Goal: Information Seeking & Learning: Learn about a topic

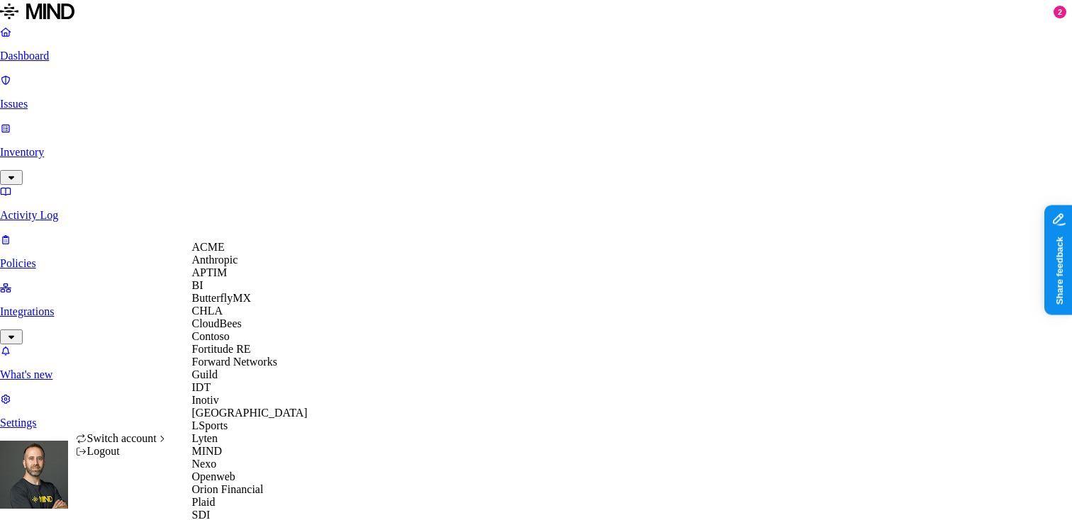
click at [232, 254] on div "ACME" at bounding box center [261, 247] width 138 height 13
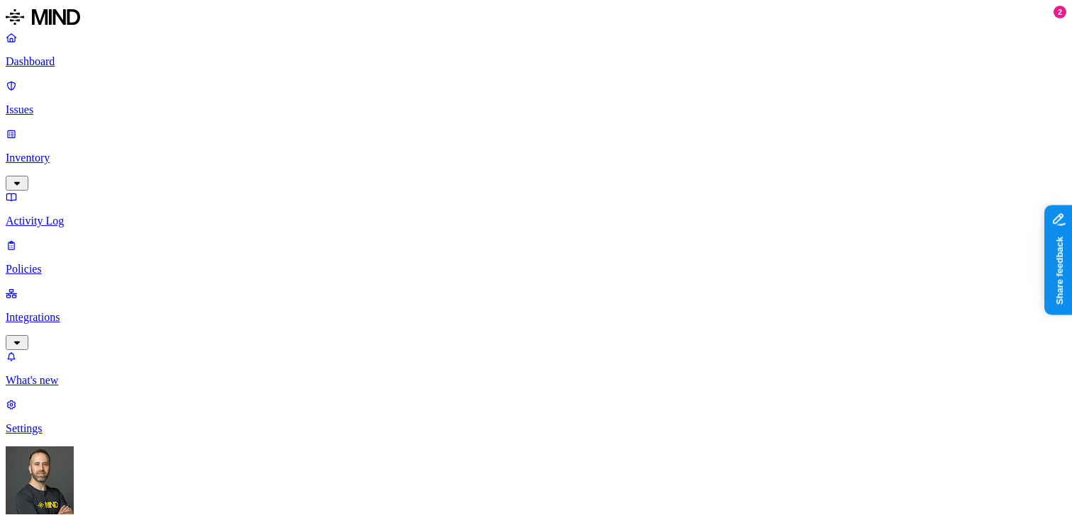
click at [91, 104] on p "Issues" at bounding box center [536, 110] width 1061 height 13
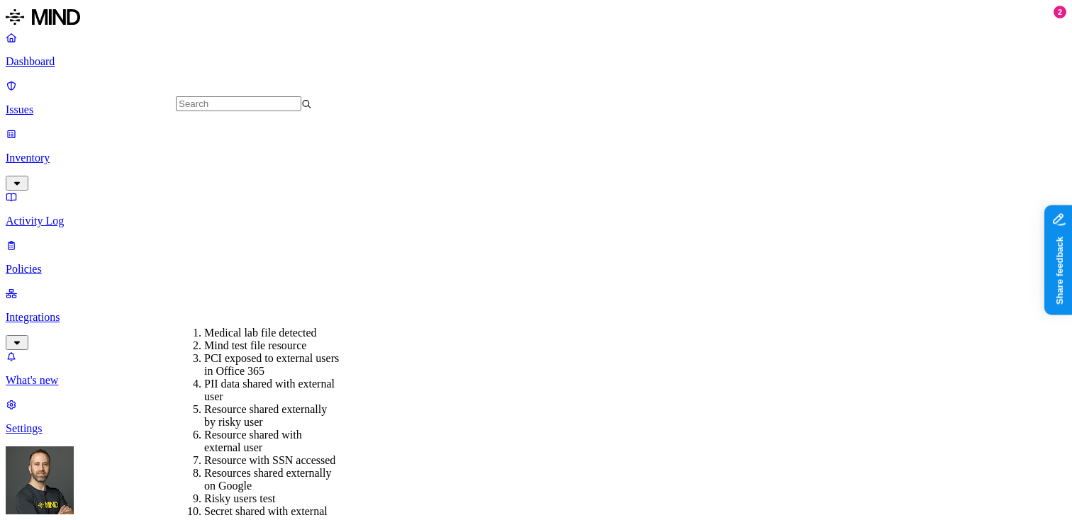
scroll to position [322, 0]
click at [278, 506] on div "Secret shared with external user" at bounding box center [272, 519] width 136 height 26
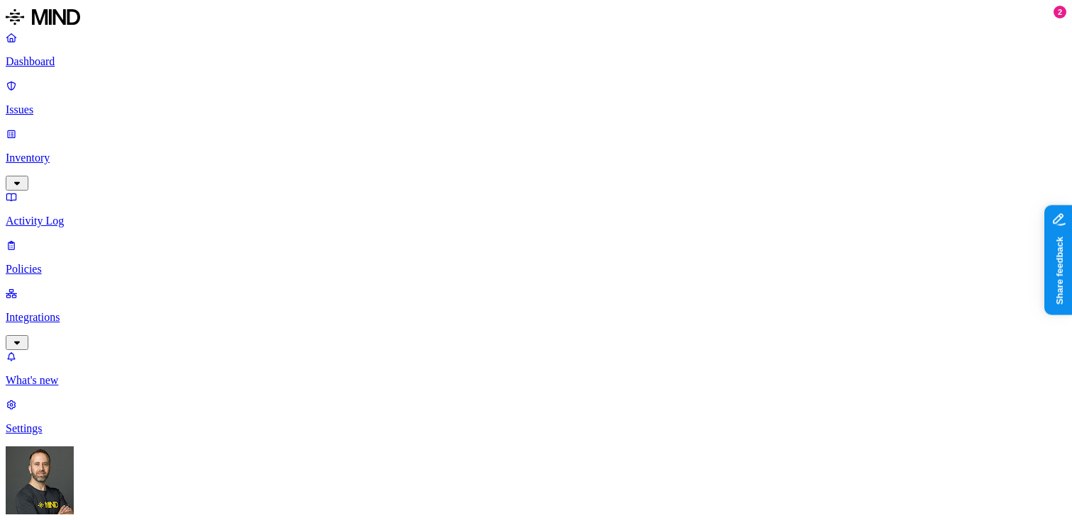
scroll to position [255, 0]
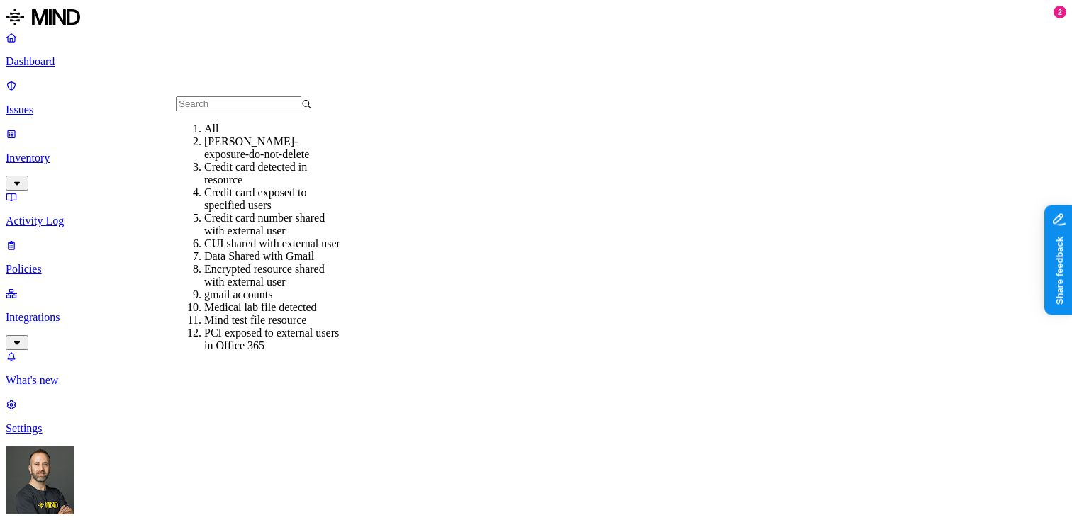
click at [260, 186] on div "Credit card detected in resource" at bounding box center [272, 174] width 136 height 26
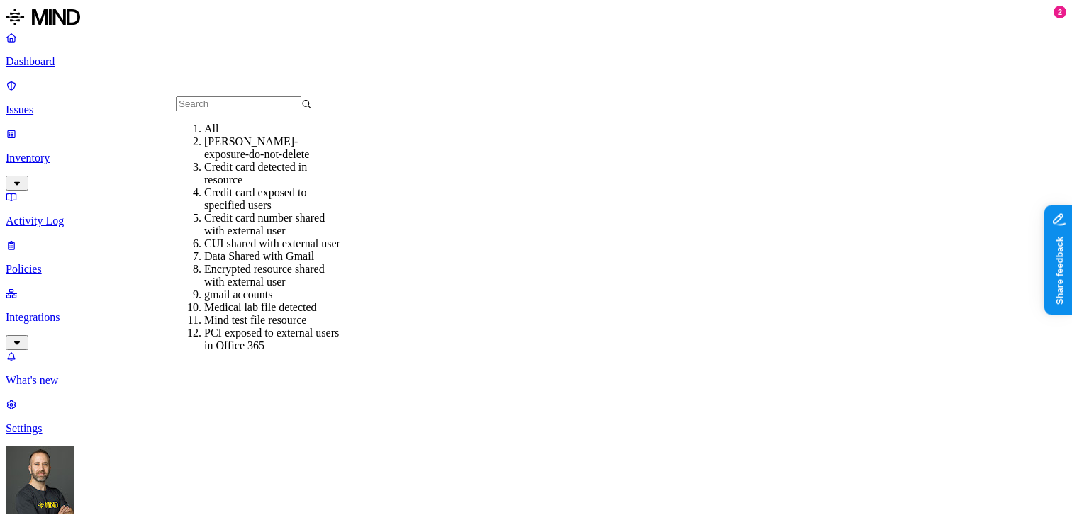
click at [255, 212] on div "Credit card exposed to specified users" at bounding box center [272, 199] width 136 height 26
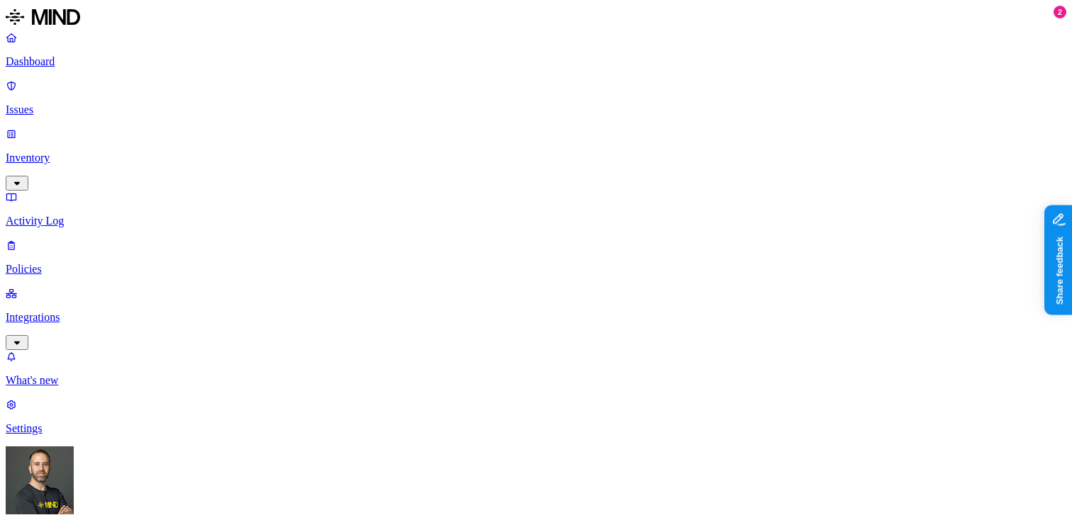
scroll to position [165, 0]
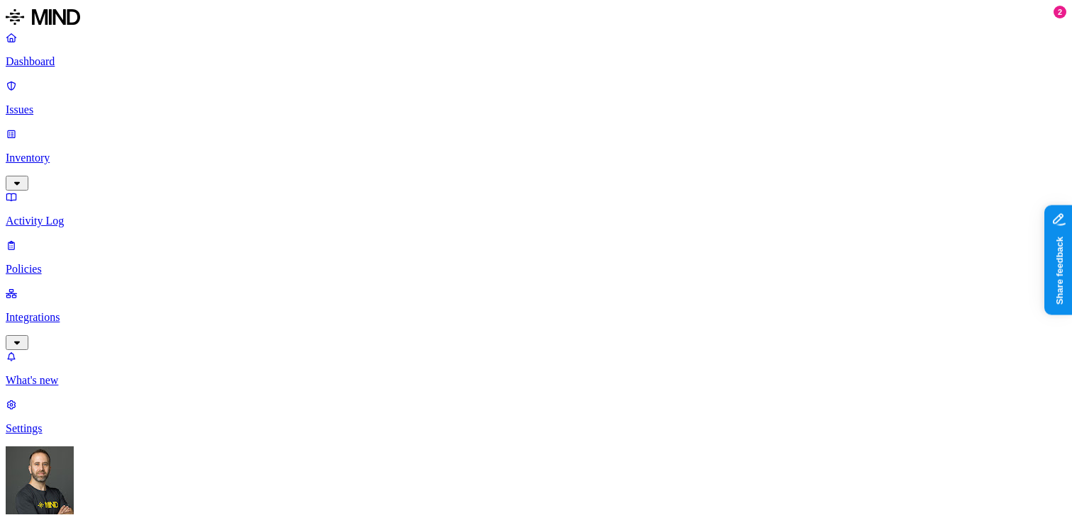
click at [101, 53] on link "Dashboard" at bounding box center [536, 49] width 1061 height 37
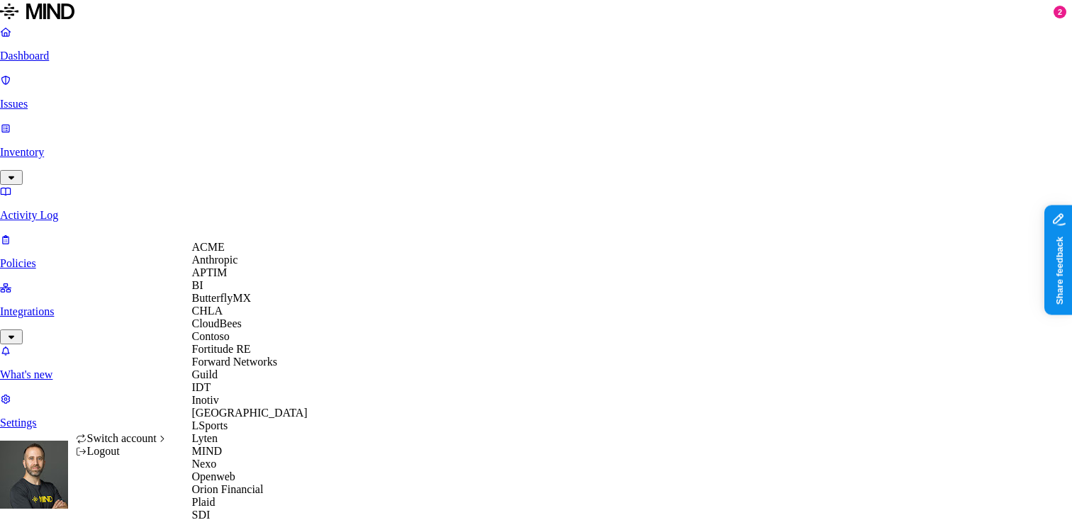
click at [225, 330] on span "CloudBees" at bounding box center [217, 324] width 50 height 12
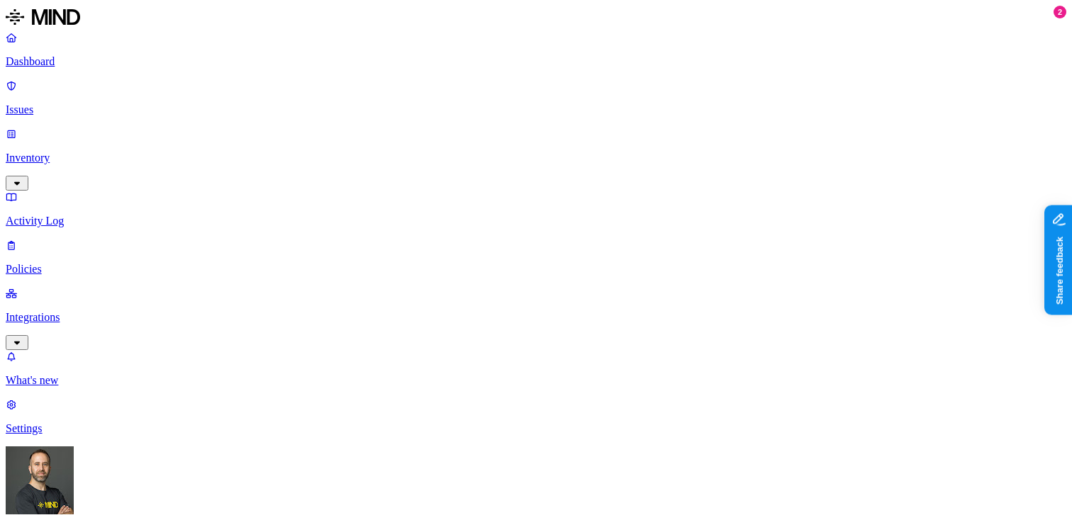
click at [105, 152] on p "Inventory" at bounding box center [536, 158] width 1061 height 13
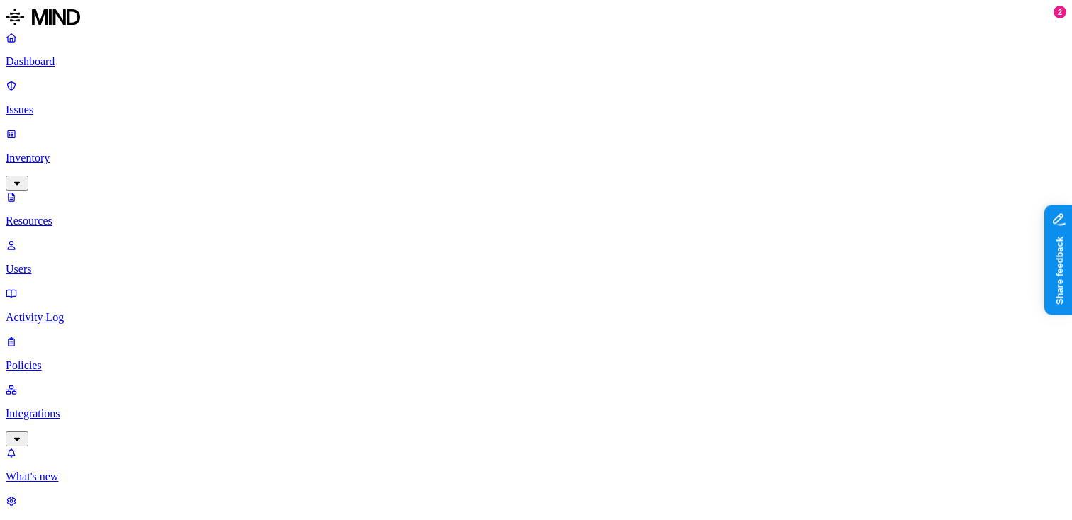
click at [89, 263] on p "Users" at bounding box center [536, 269] width 1061 height 13
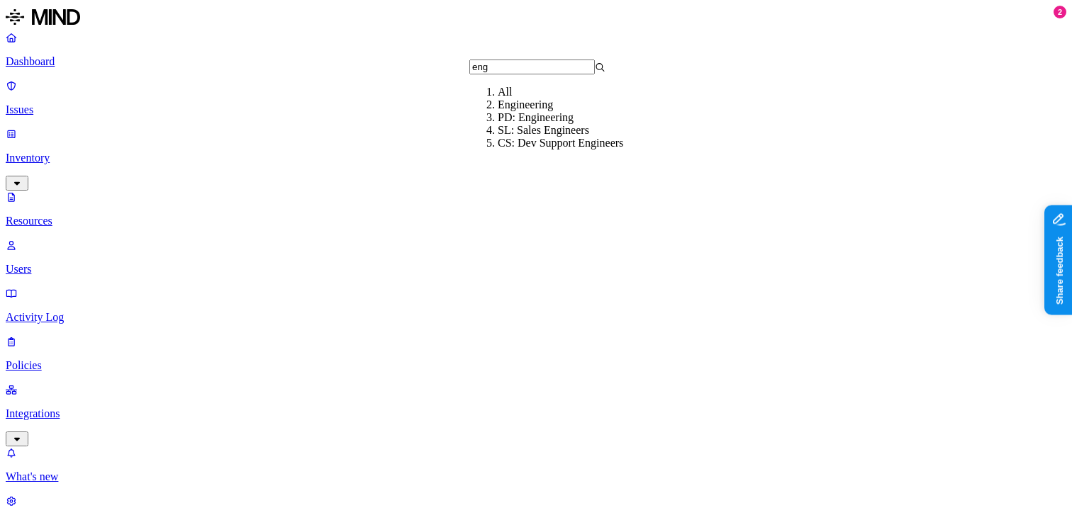
type input "eng"
click at [581, 111] on div "Engineering" at bounding box center [566, 105] width 136 height 13
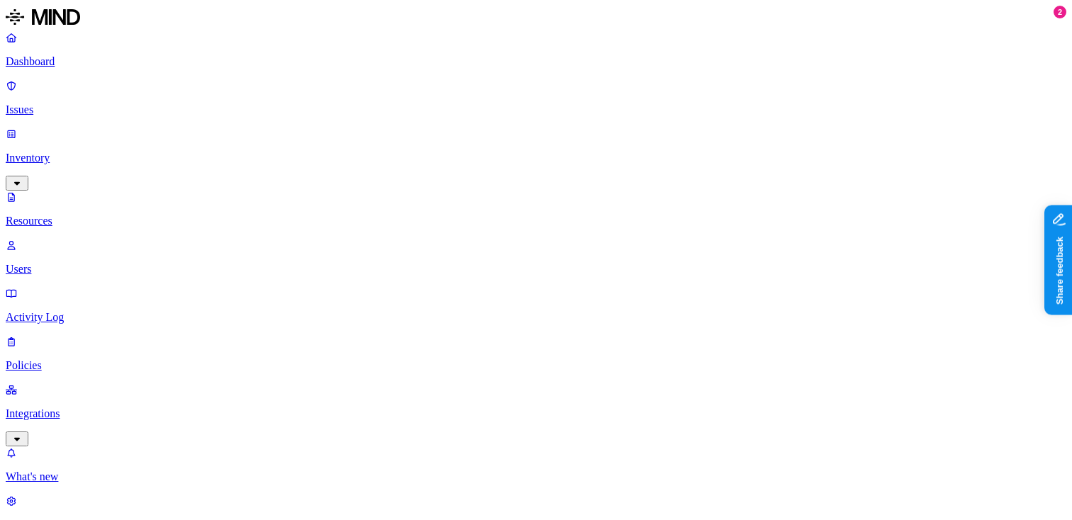
copy h3 "amuniz@cloudbees.com"
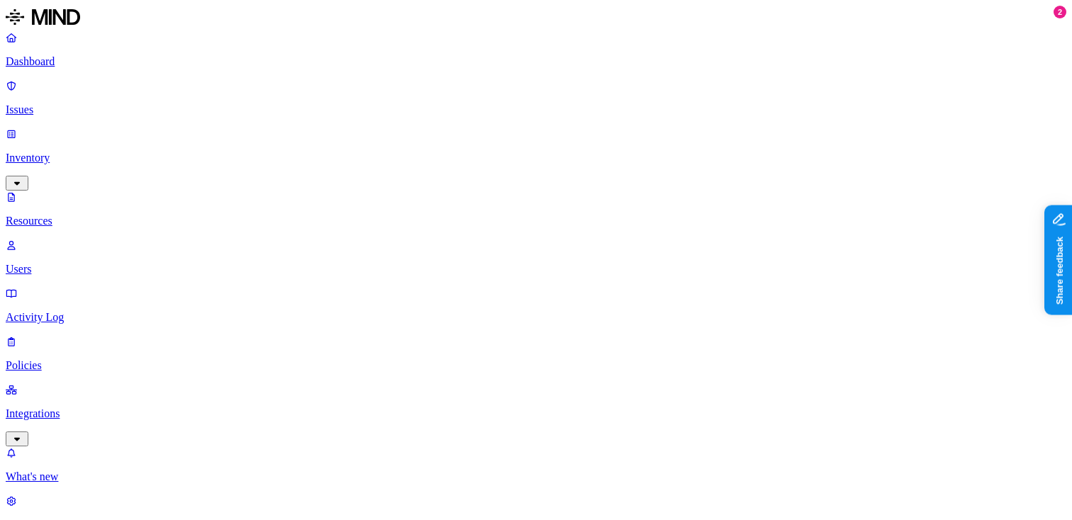
copy h3 "dbeck@cloudbees.com"
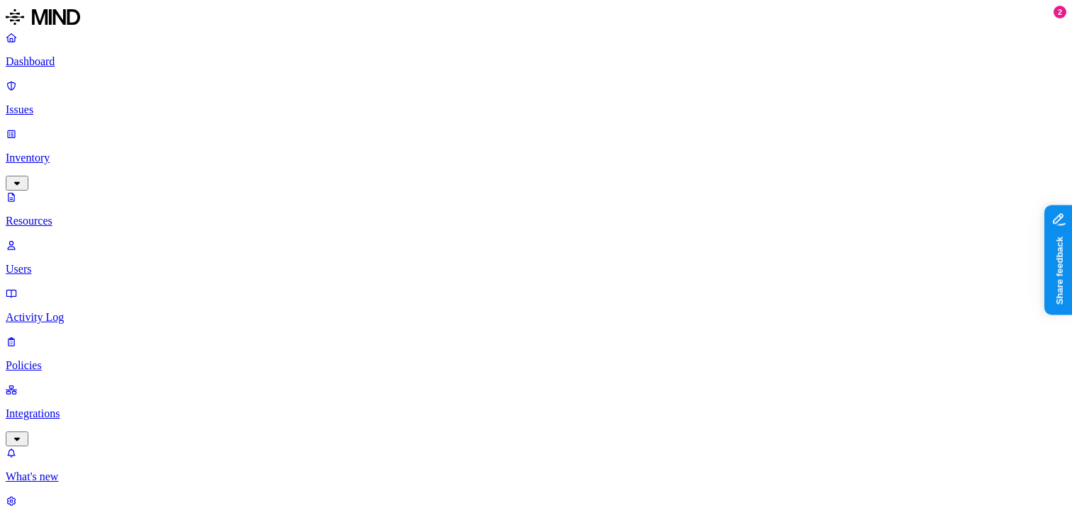
copy h3 "dnusbaum@cloudbees.com"
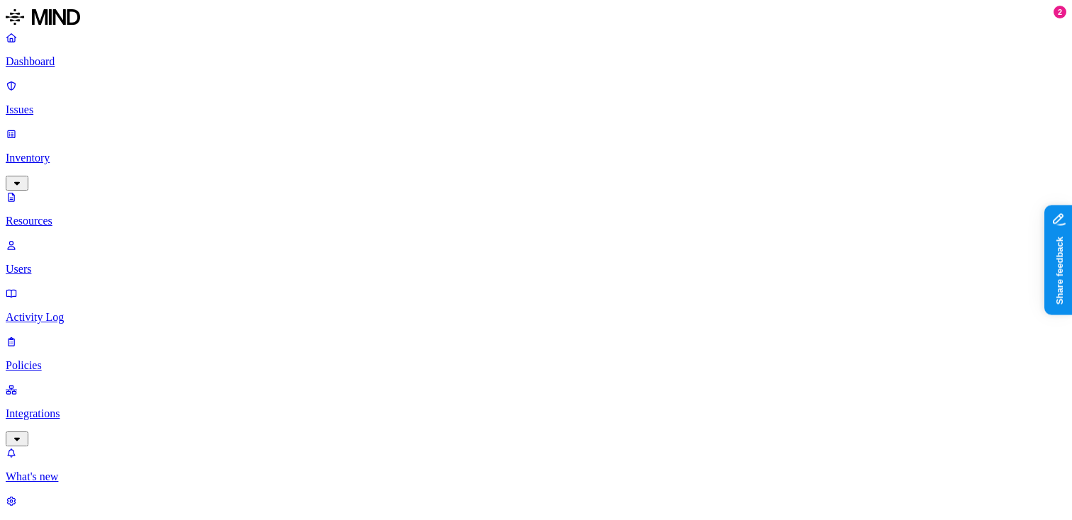
copy h3 "dnusbaum@cloudbees.com"
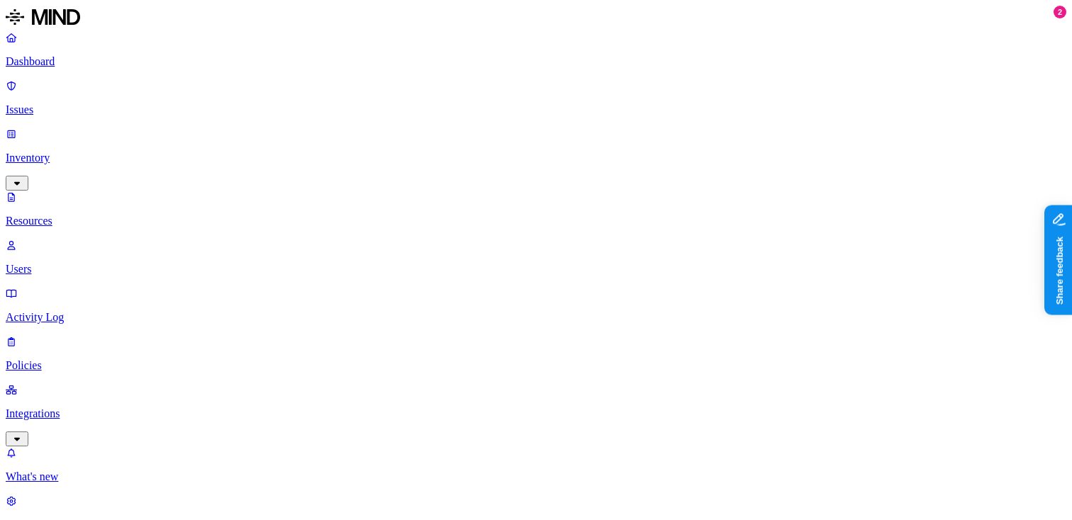
copy h3 "fdonze@cloudbees.com"
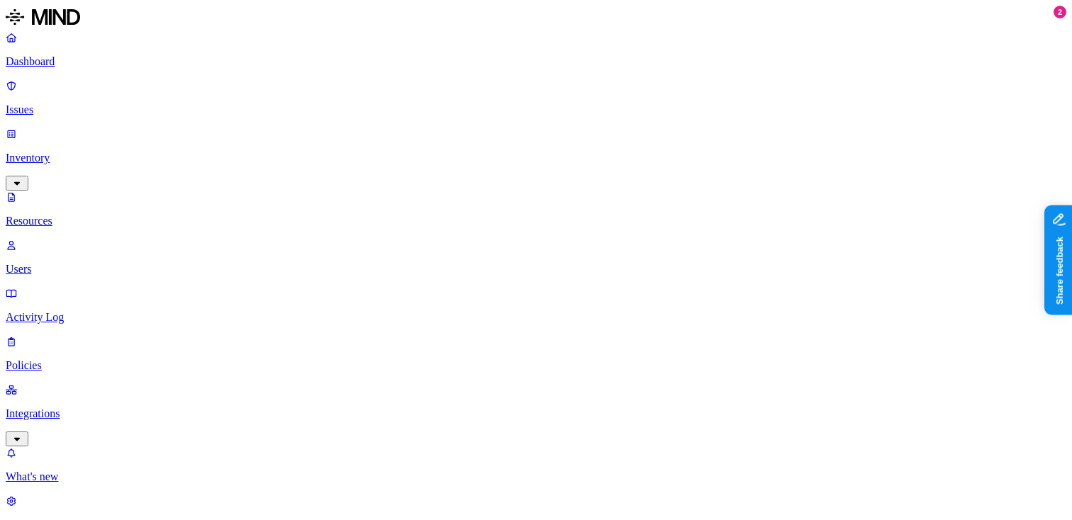
copy h3 "fjfernandez@cloudbees.com"
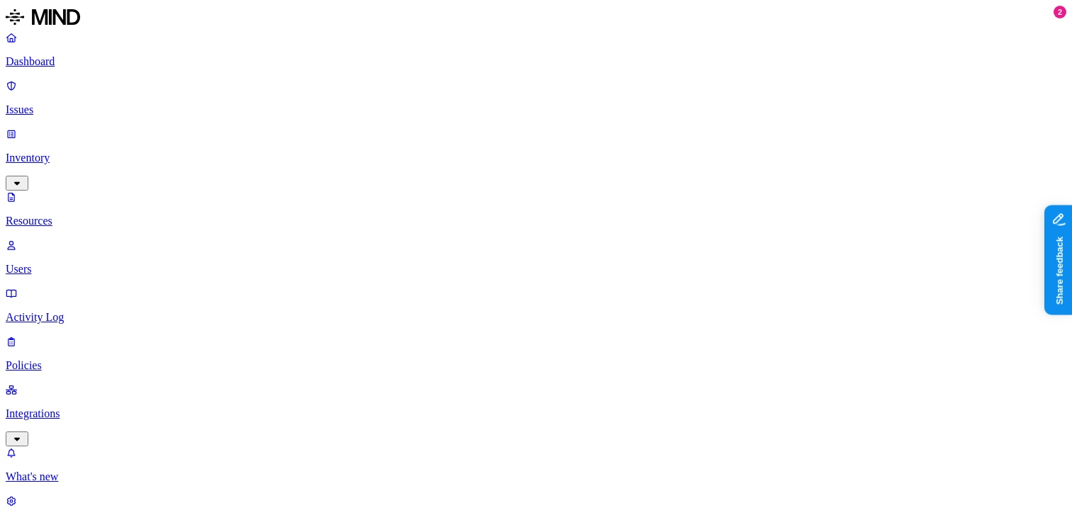
copy h3 "jglick@cloudbees.com"
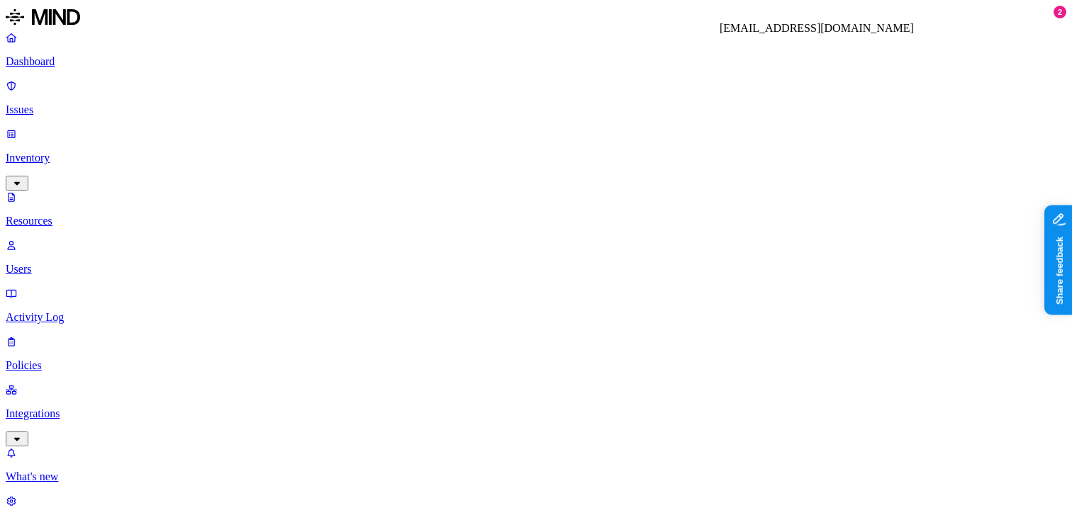
copy h3 "jglick@cloudbees.com"
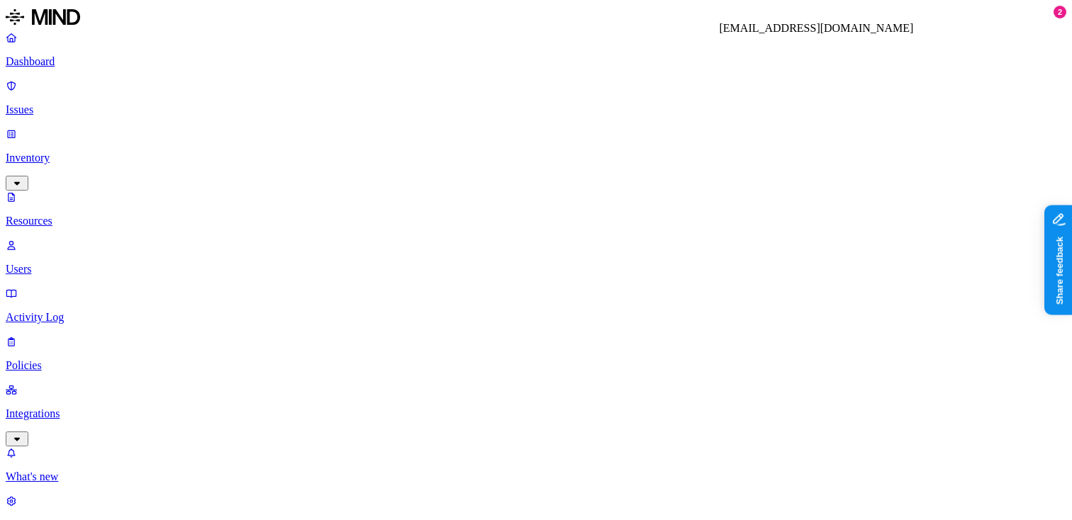
copy h3 "jnord@cloudbees.com"
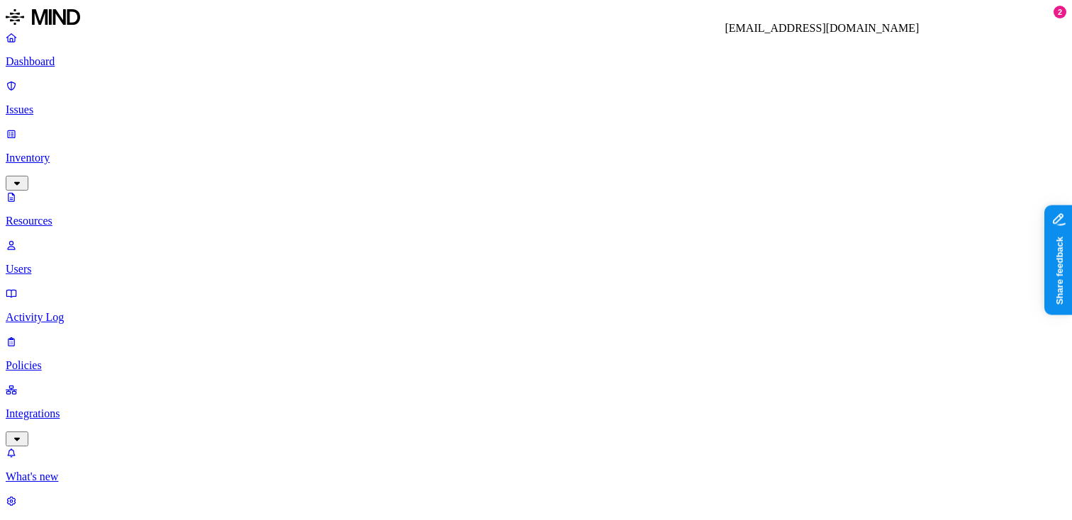
copy h3 "kkawaguchi@cloudbees.com"
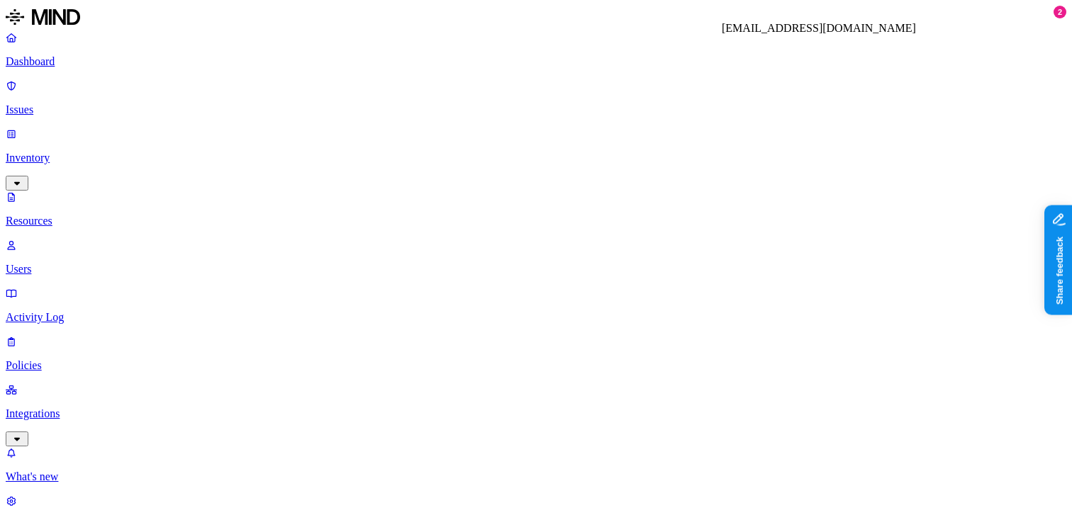
click at [108, 67] on p "Dashboard" at bounding box center [536, 61] width 1061 height 13
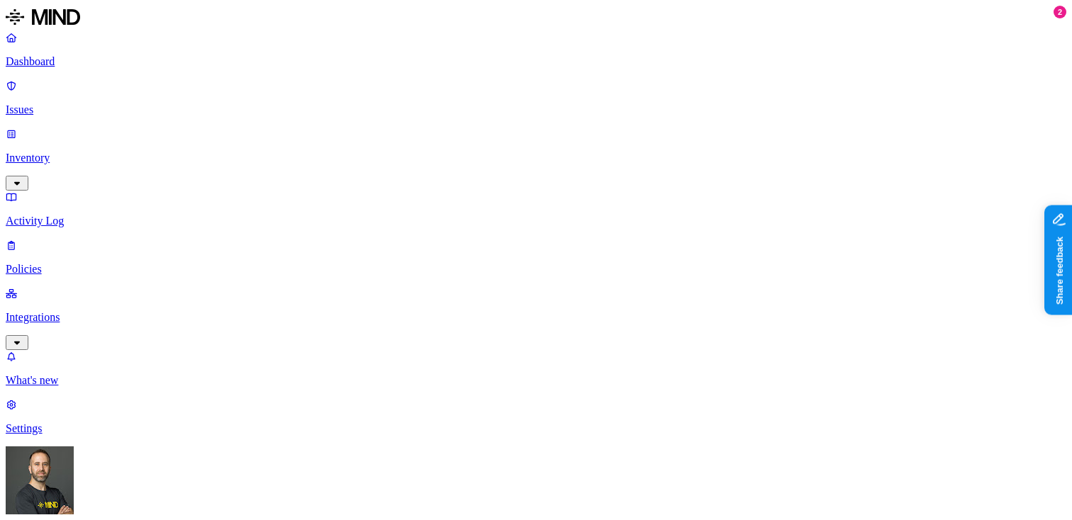
click at [112, 152] on p "Inventory" at bounding box center [536, 158] width 1061 height 13
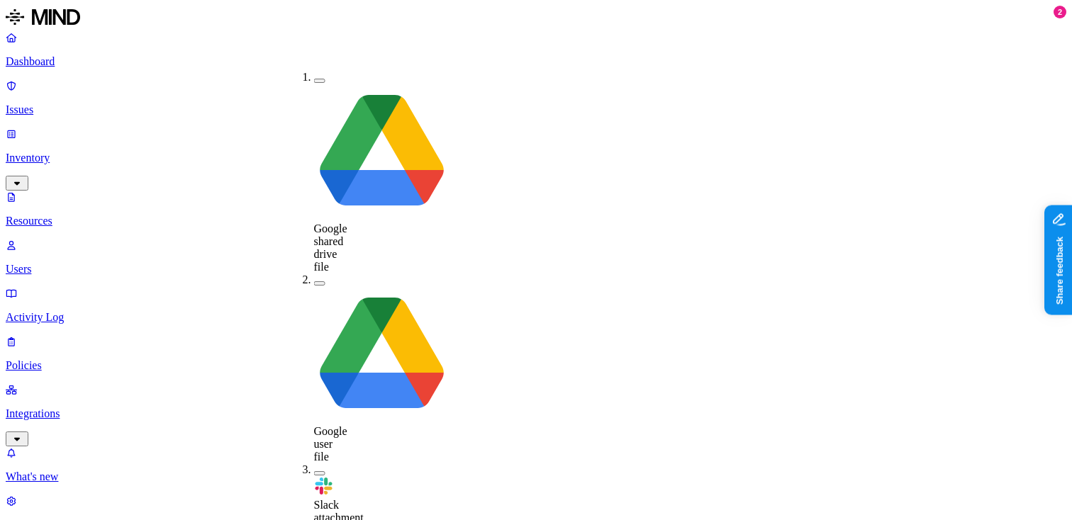
scroll to position [21, 0]
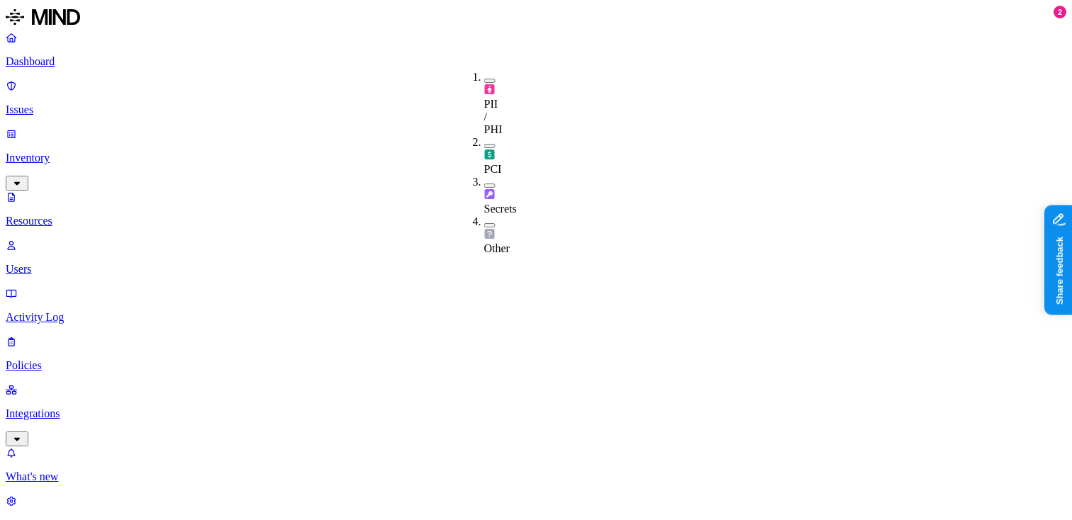
click at [484, 184] on button "button" at bounding box center [489, 186] width 11 height 4
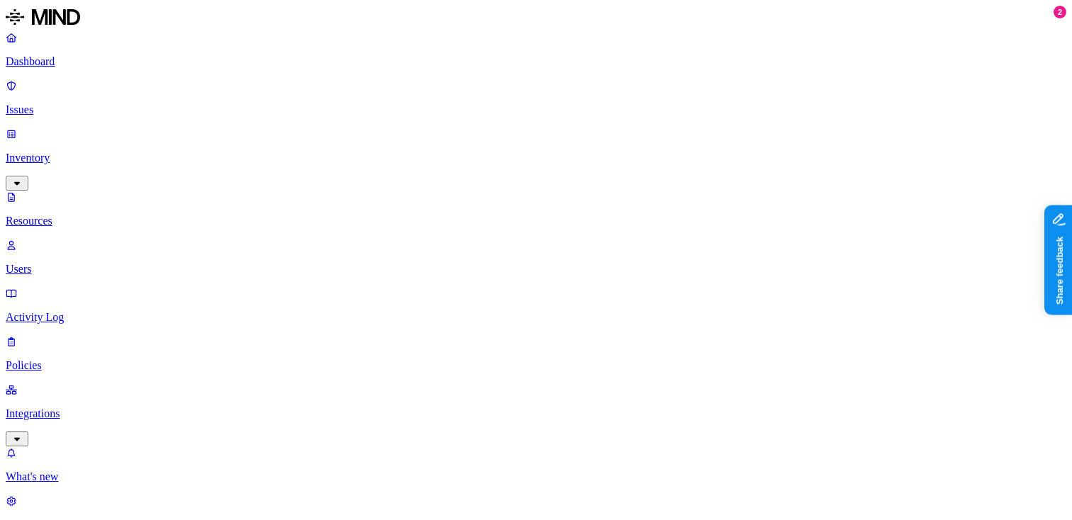
click at [108, 60] on p "Dashboard" at bounding box center [536, 61] width 1061 height 13
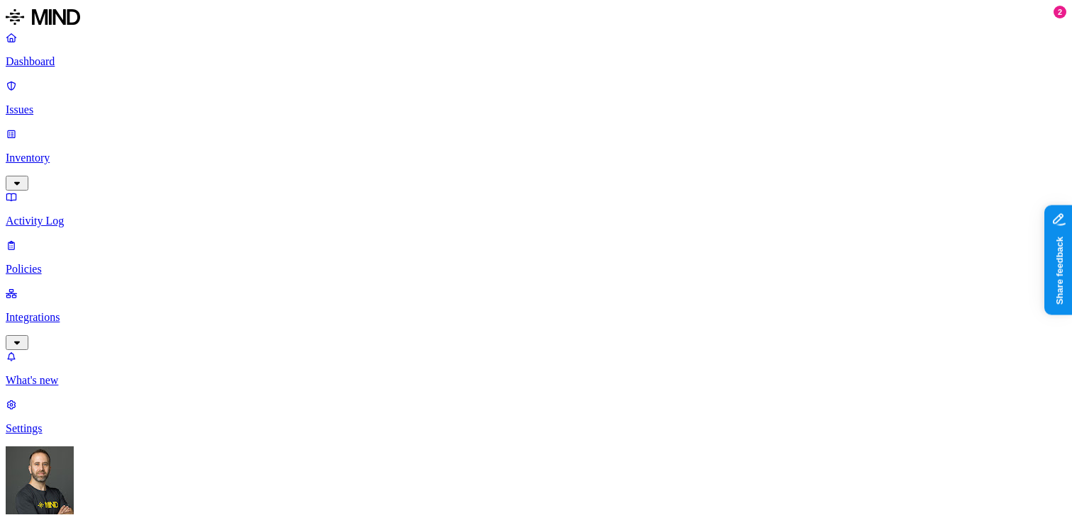
scroll to position [103, 0]
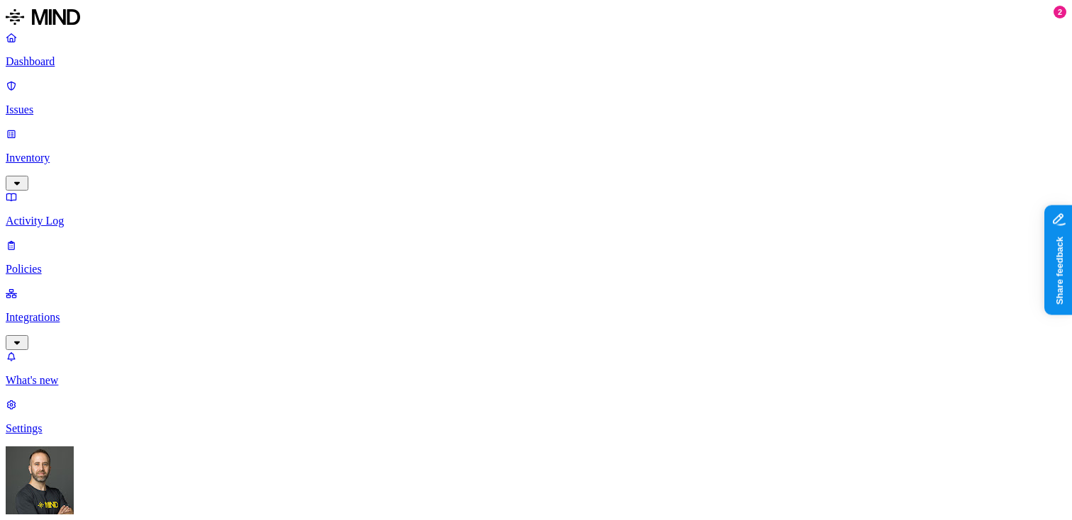
scroll to position [0, 0]
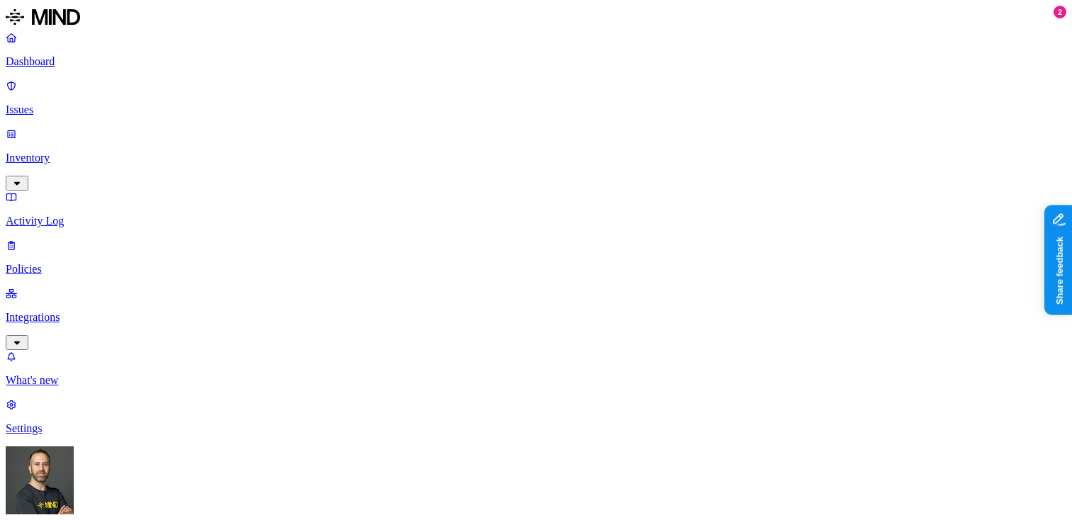
scroll to position [433, 0]
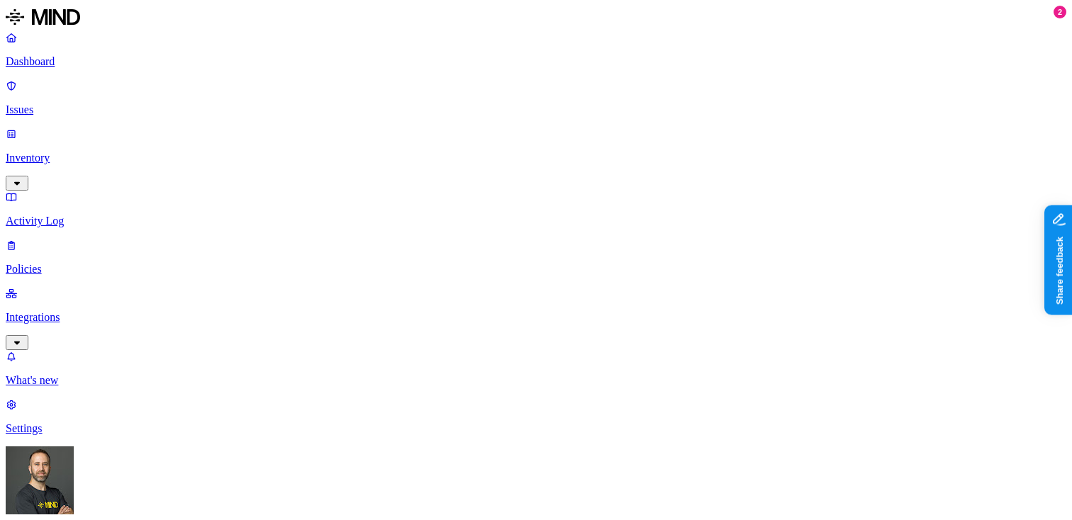
scroll to position [204, 0]
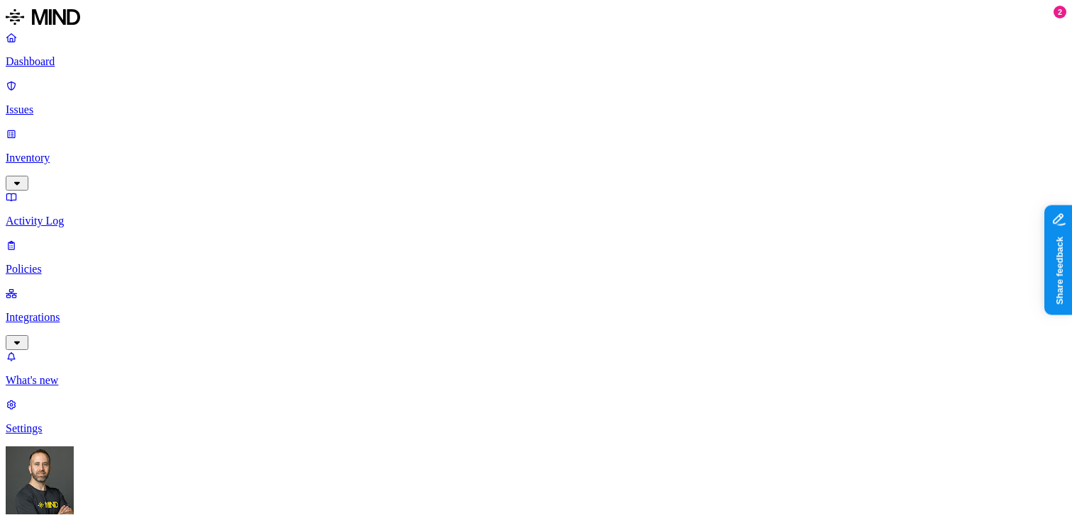
click at [79, 60] on p "Dashboard" at bounding box center [536, 61] width 1061 height 13
click at [88, 152] on p "Inventory" at bounding box center [536, 158] width 1061 height 13
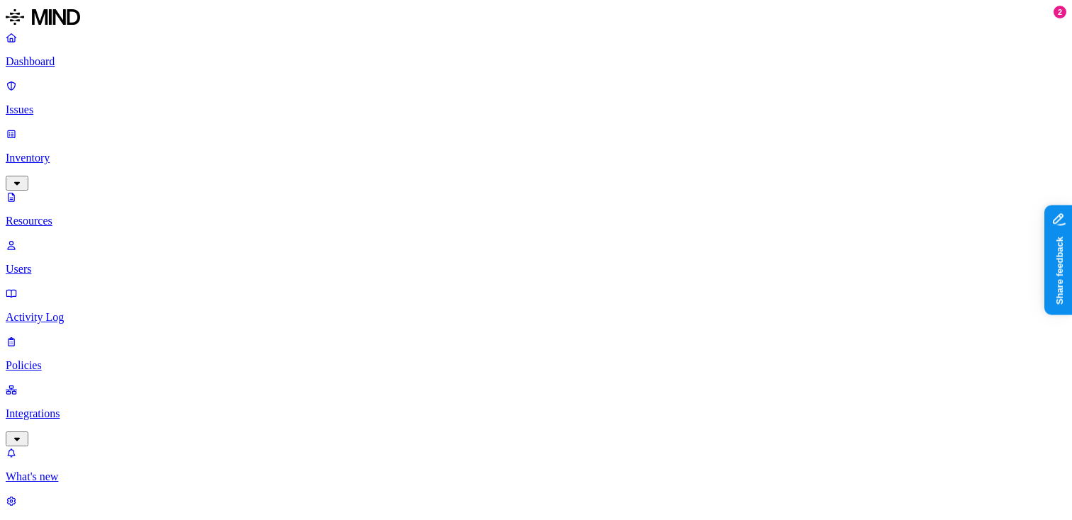
click at [80, 263] on p "Users" at bounding box center [536, 269] width 1061 height 13
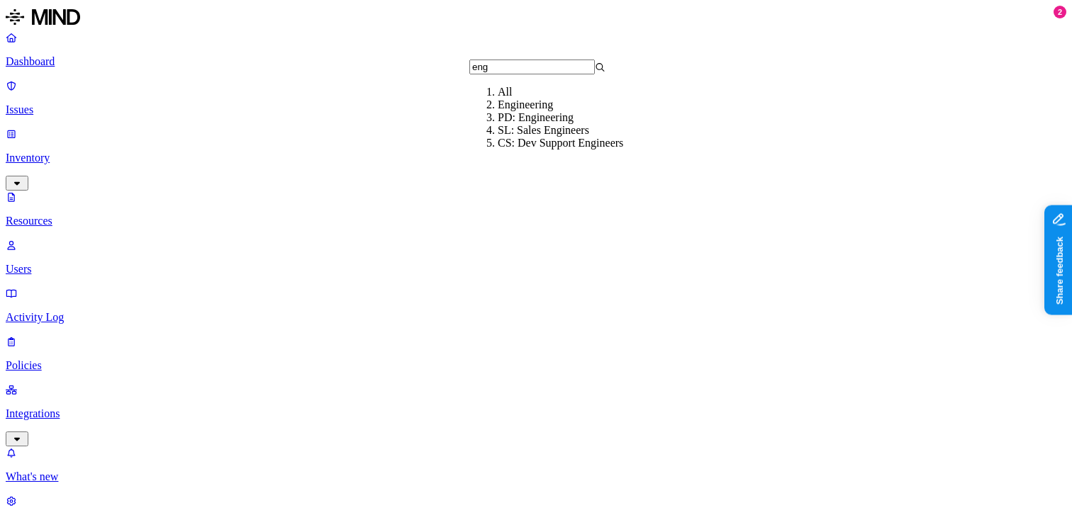
type input "eng"
click at [505, 111] on div "Engineering" at bounding box center [566, 105] width 136 height 13
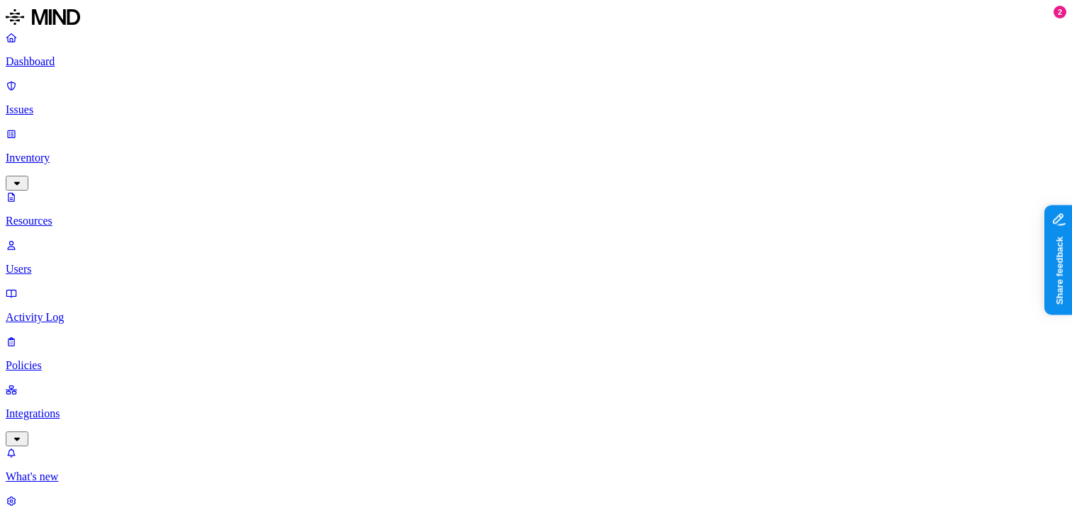
scroll to position [16, 0]
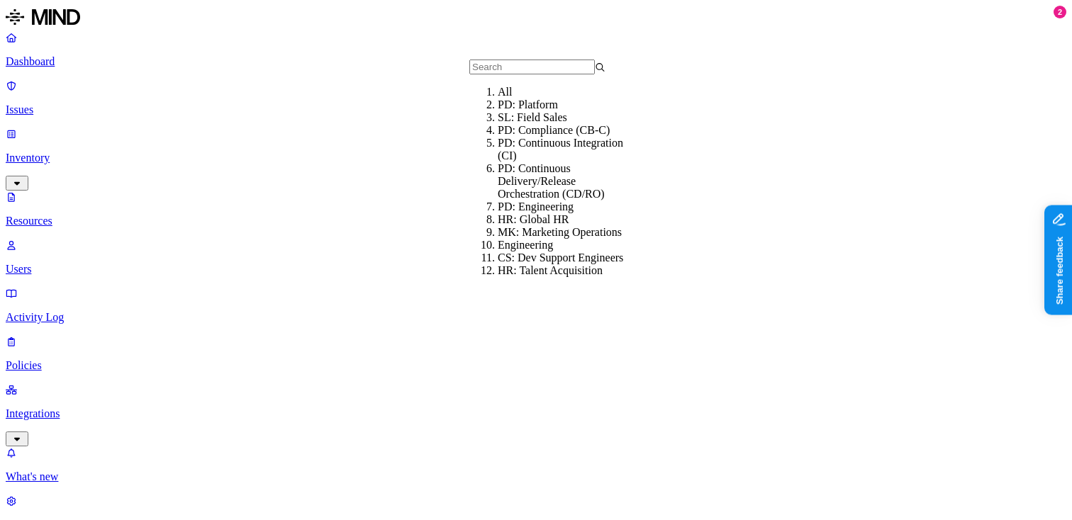
click at [519, 98] on div "All" at bounding box center [566, 92] width 136 height 13
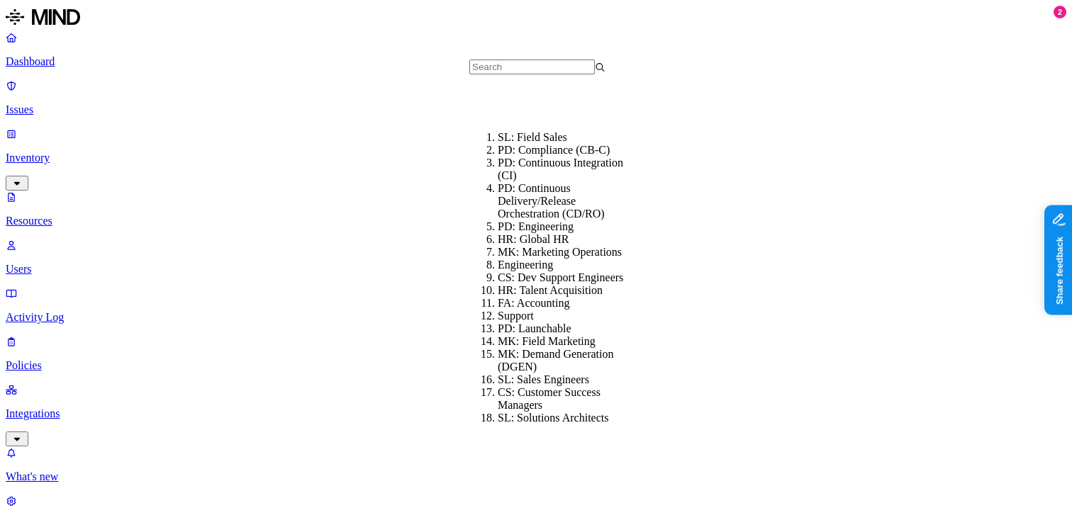
scroll to position [172, 0]
click at [551, 272] on div "CS: Dev Support Engineers" at bounding box center [566, 278] width 136 height 13
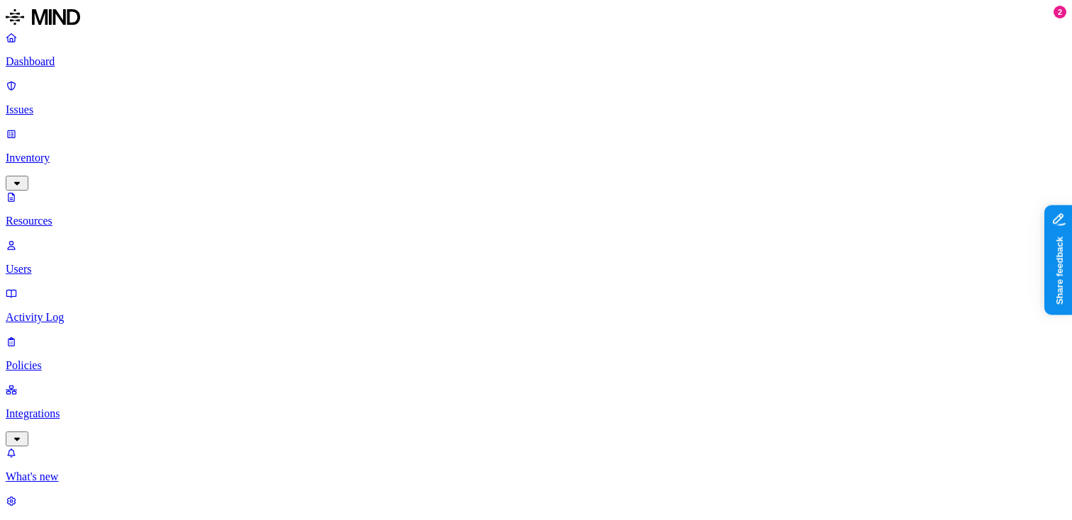
scroll to position [28, 0]
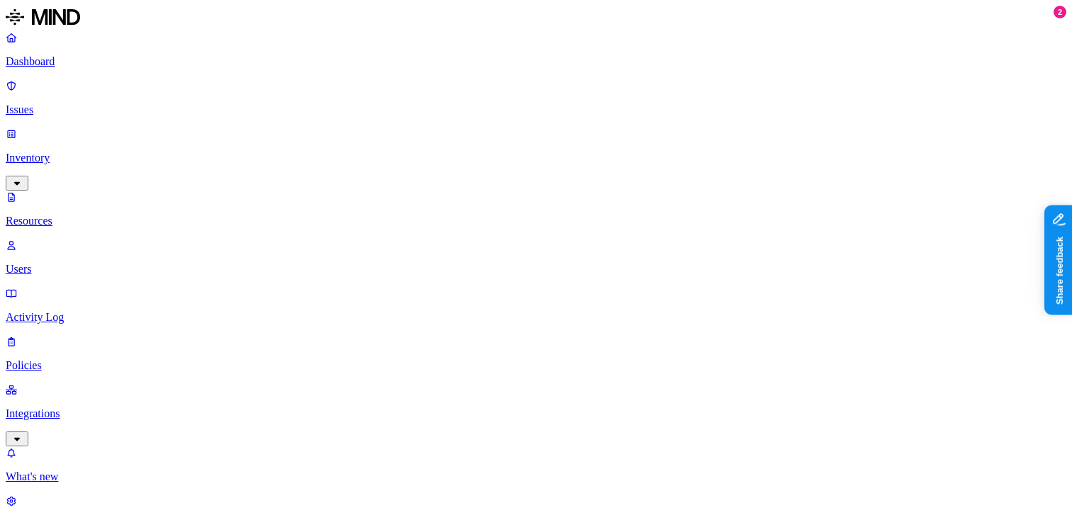
scroll to position [28, 0]
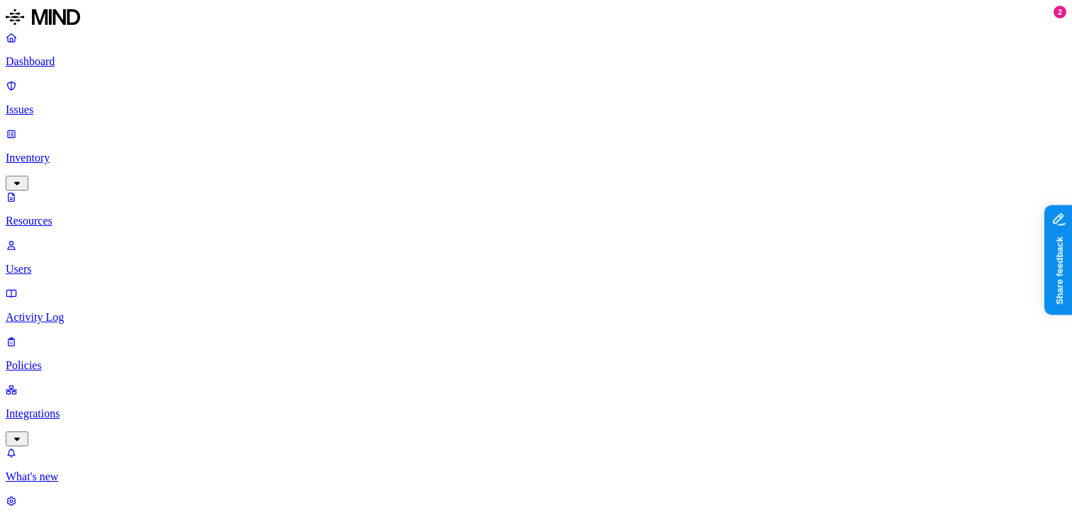
type input "sof"
click at [560, 124] on div "PD: Shared Software" at bounding box center [566, 117] width 136 height 13
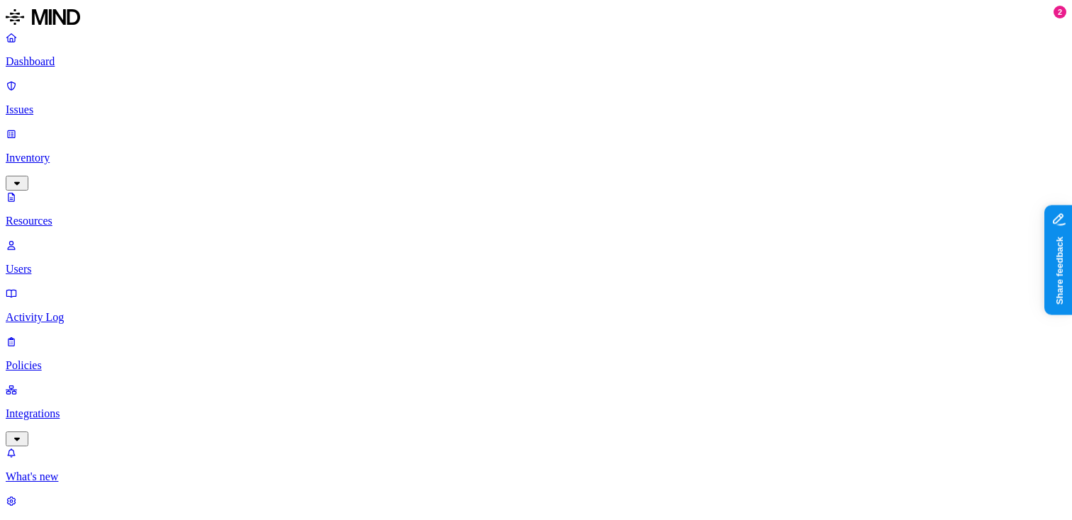
scroll to position [28, 0]
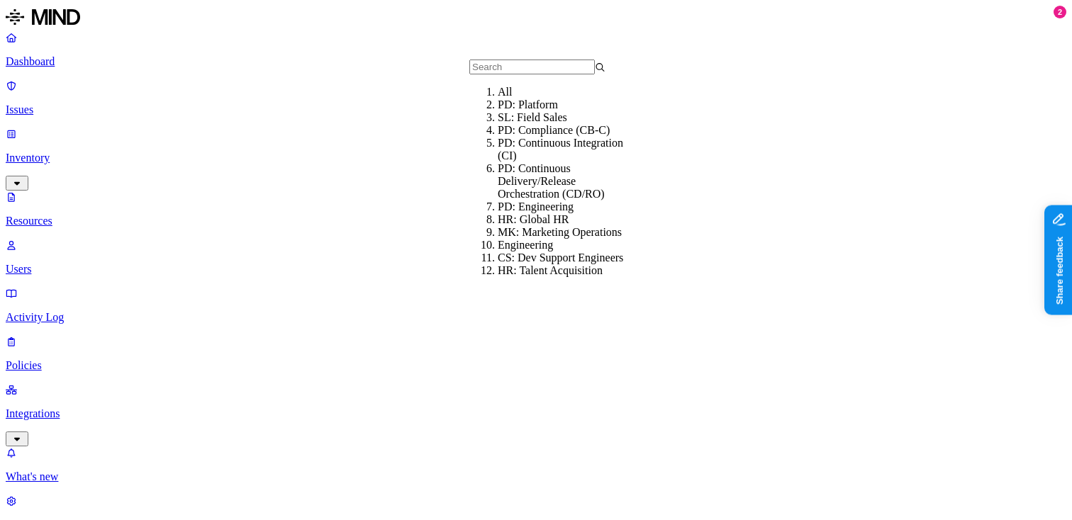
click at [550, 111] on div "PD: Platform" at bounding box center [566, 105] width 136 height 13
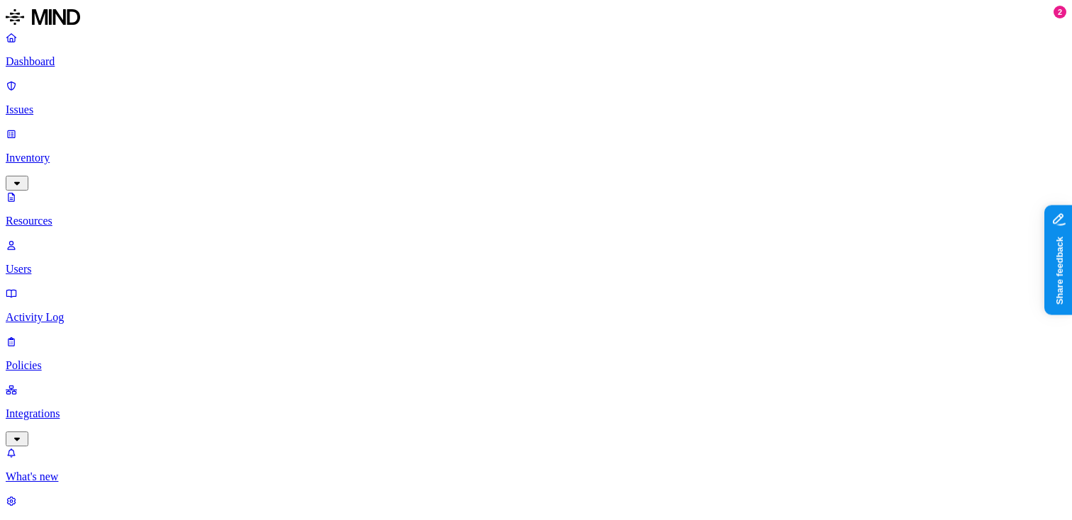
scroll to position [28, 0]
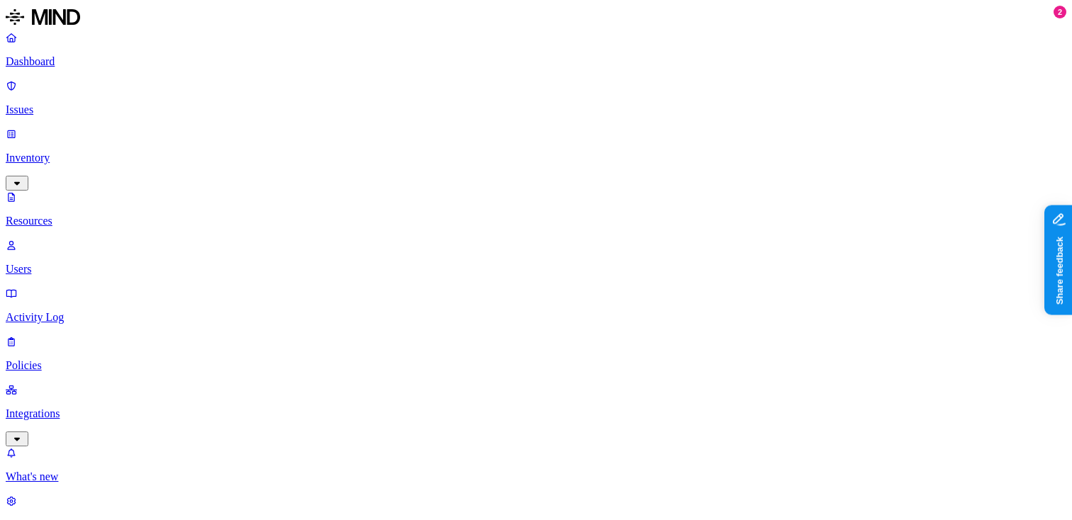
scroll to position [28, 0]
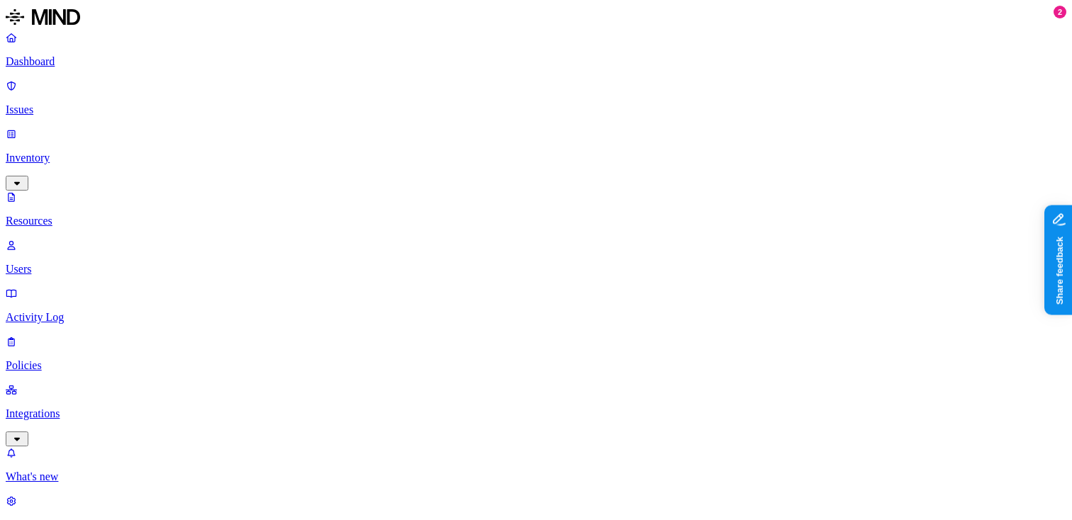
scroll to position [28, 0]
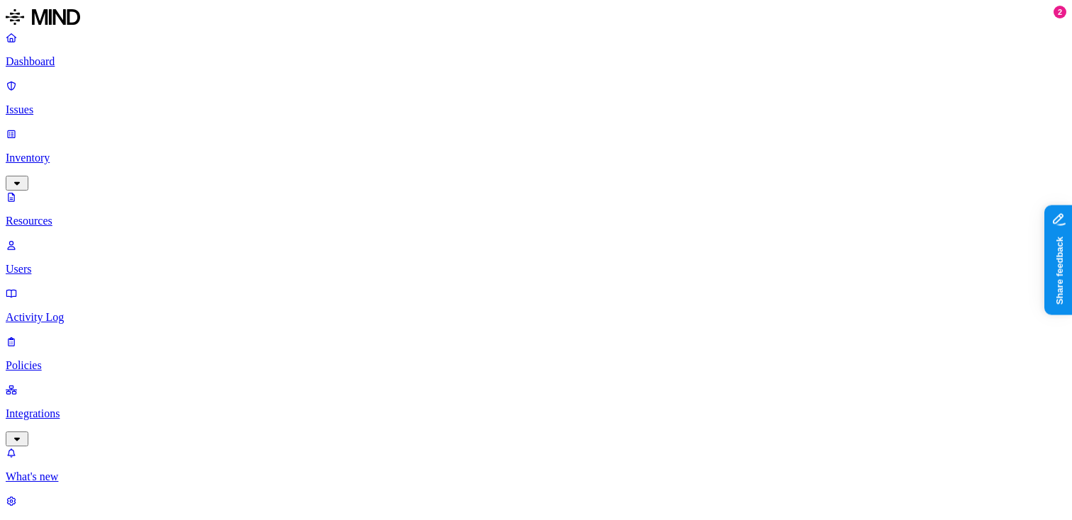
scroll to position [28, 0]
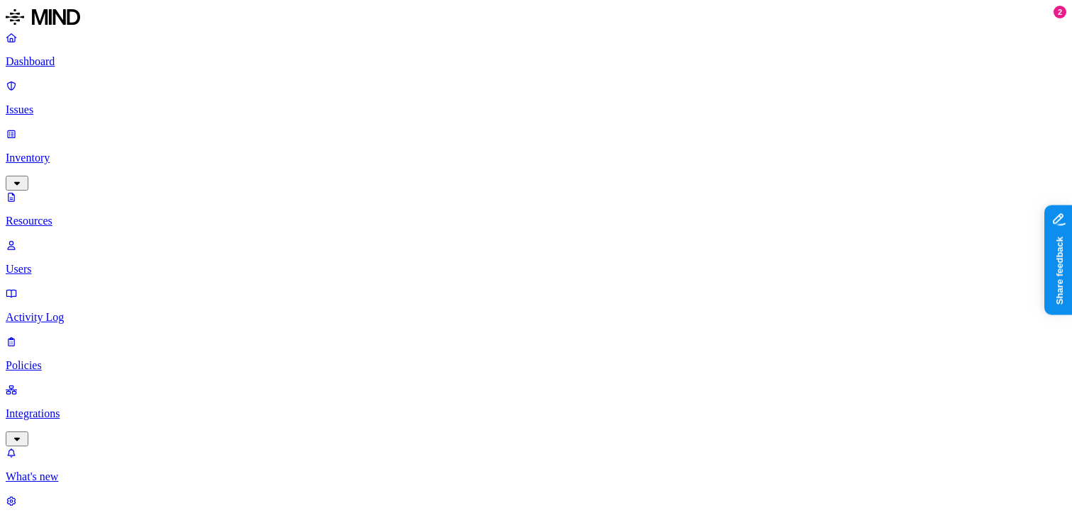
scroll to position [28, 0]
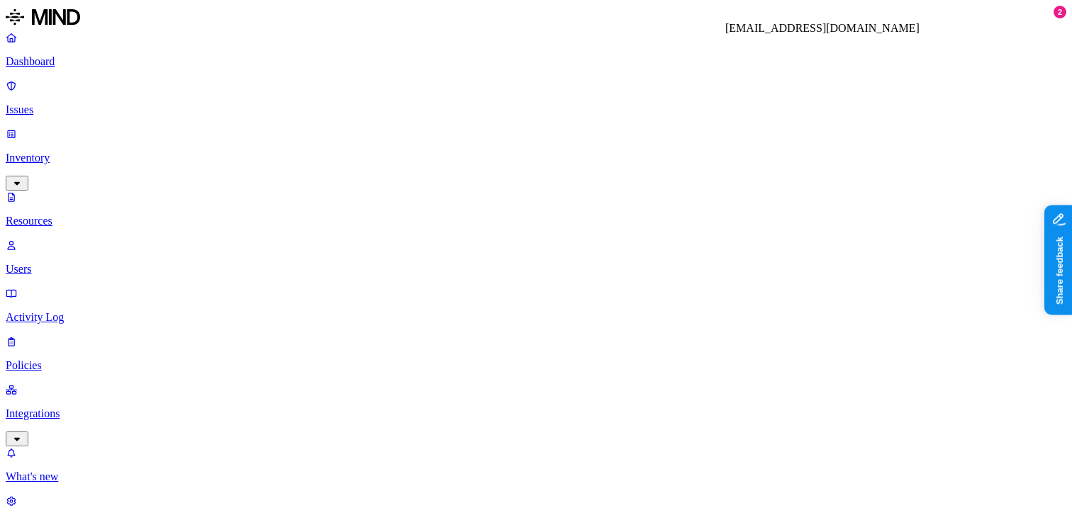
click at [61, 67] on p "Dashboard" at bounding box center [536, 61] width 1061 height 13
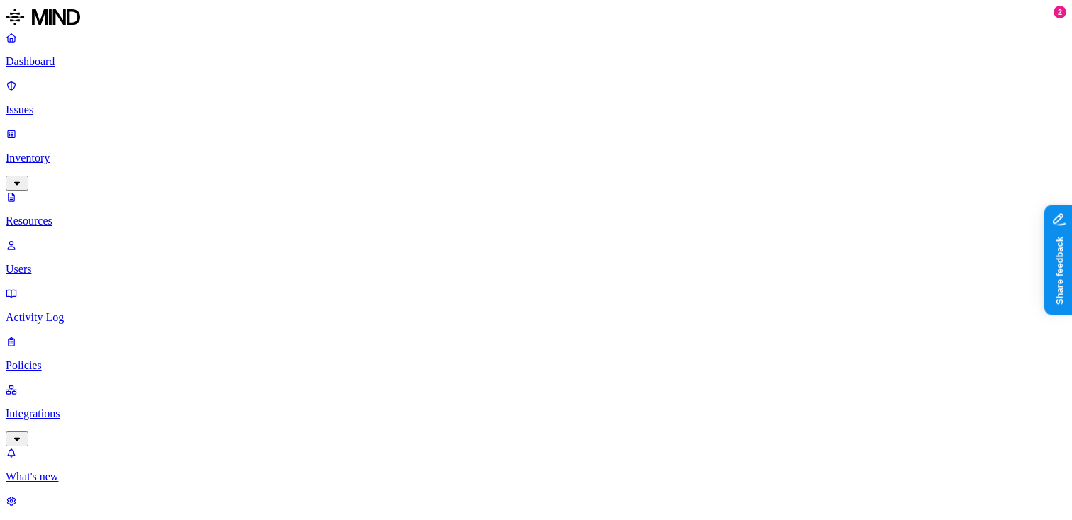
click at [78, 68] on link "Dashboard" at bounding box center [536, 49] width 1061 height 37
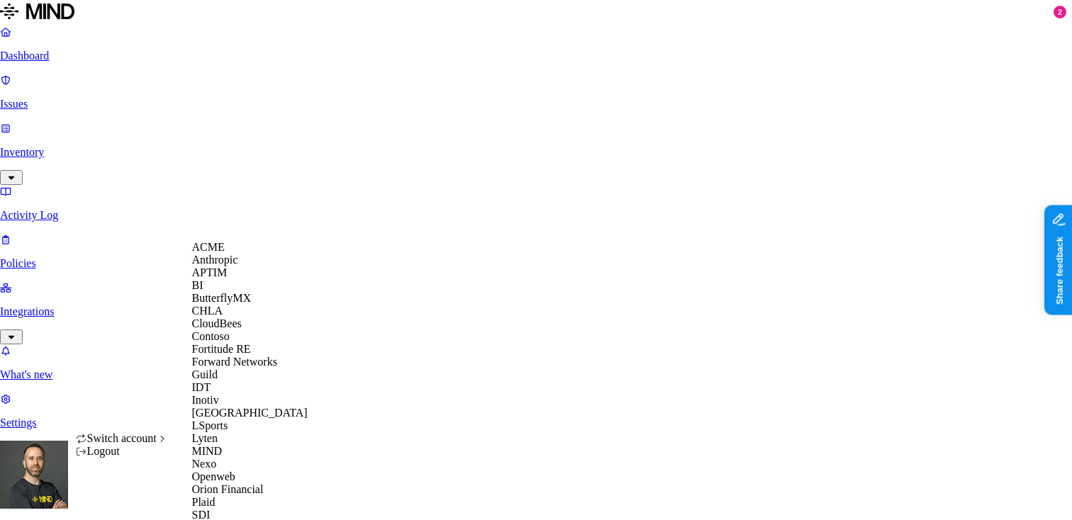
scroll to position [447, 0]
click at [257, 520] on span "Southern Illinois Health" at bounding box center [261, 528] width 138 height 12
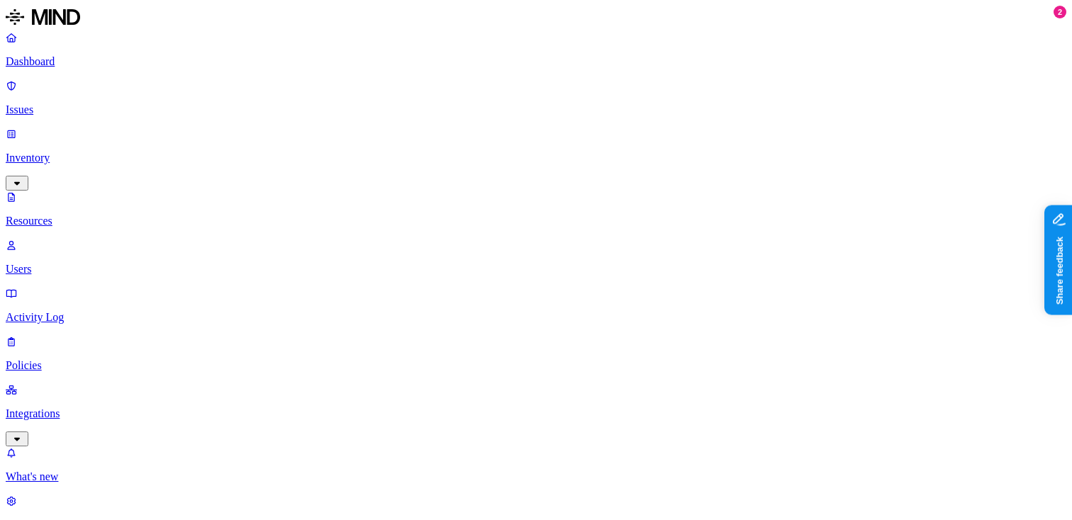
scroll to position [127, 0]
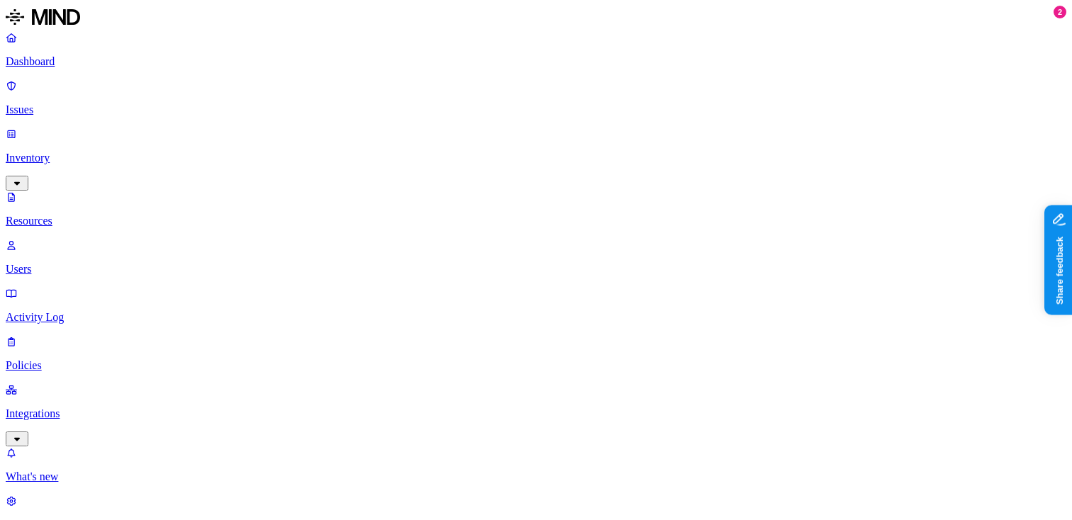
click at [87, 104] on p "Issues" at bounding box center [536, 110] width 1061 height 13
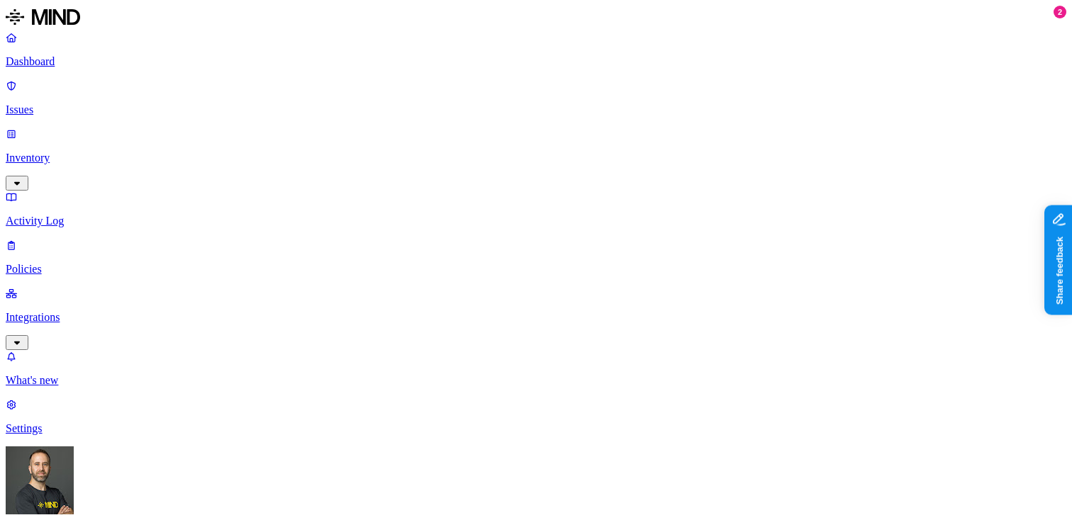
click at [118, 56] on p "Dashboard" at bounding box center [536, 61] width 1061 height 13
click at [66, 58] on p "Dashboard" at bounding box center [536, 61] width 1061 height 13
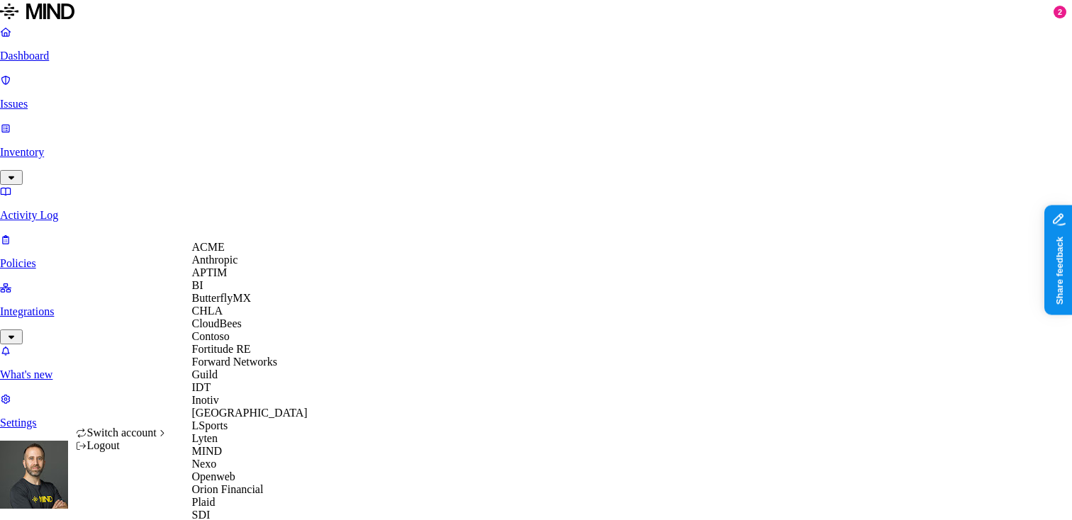
scroll to position [379, 0]
click at [235, 445] on div "MIND" at bounding box center [261, 451] width 138 height 13
